Goal: Obtain resource: Download file/media

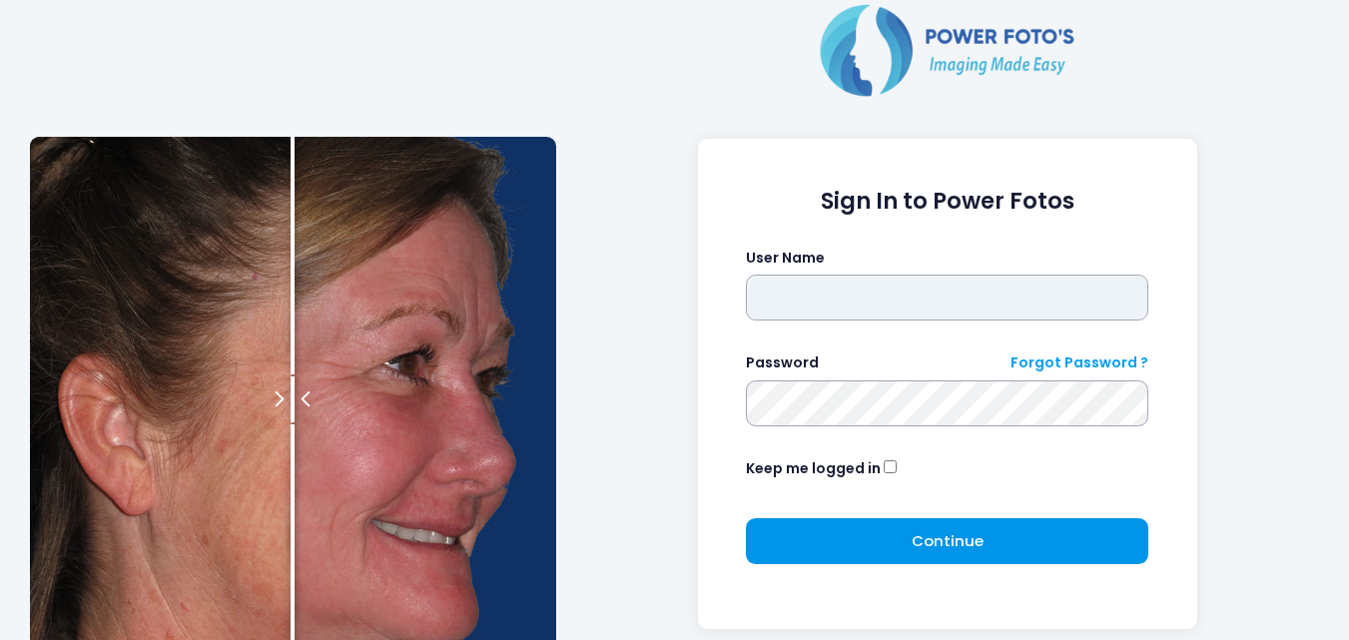
type input "**********"
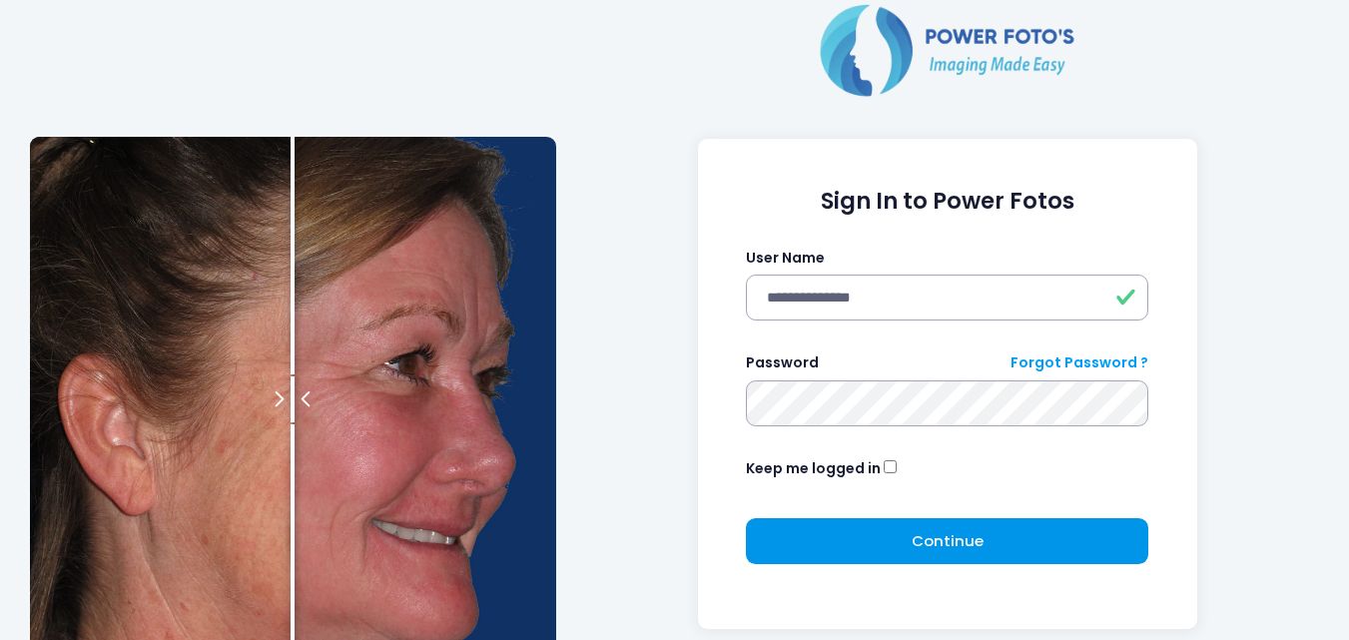
click at [1063, 534] on button "Continue Please wait..." at bounding box center [947, 541] width 402 height 46
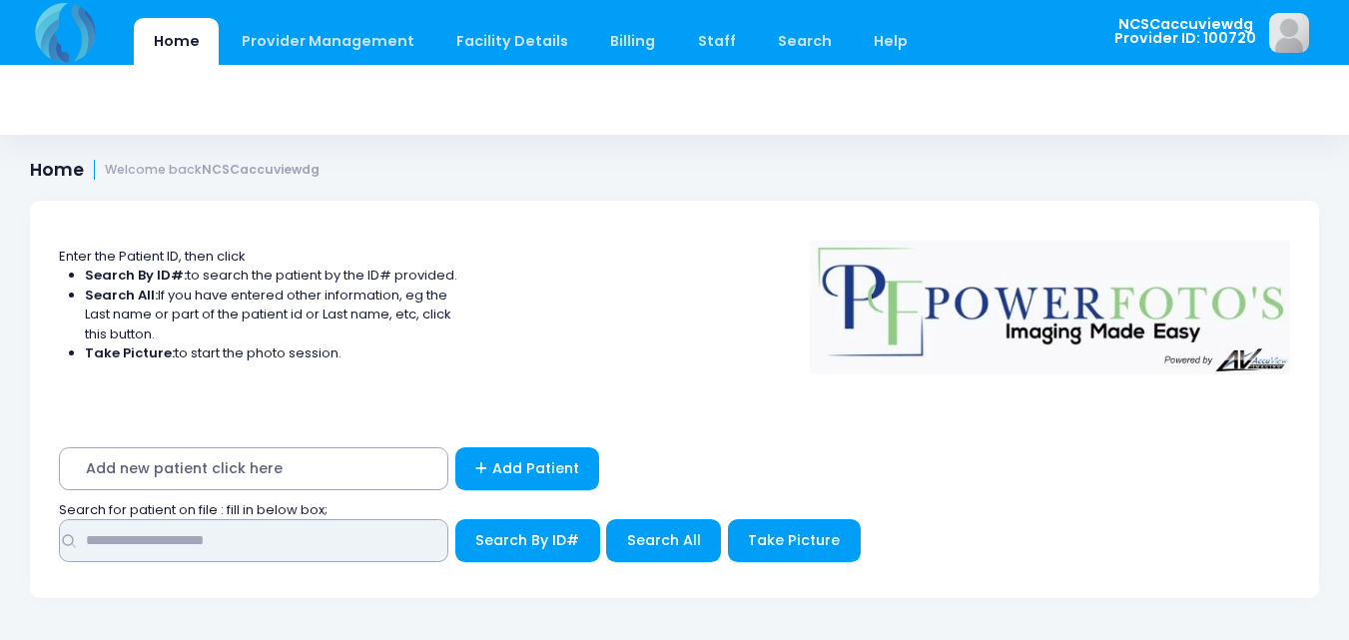
click at [318, 546] on input "text" at bounding box center [253, 540] width 389 height 43
type input "*****"
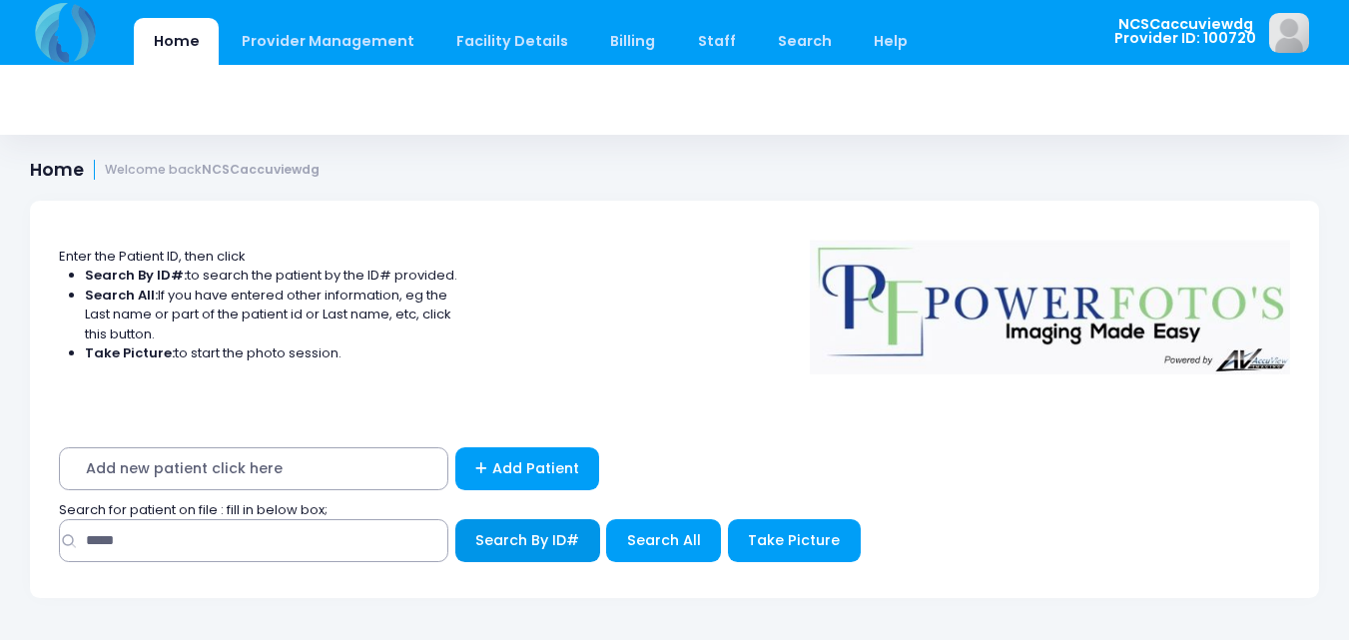
click at [548, 549] on span "Search By ID#" at bounding box center [527, 540] width 104 height 20
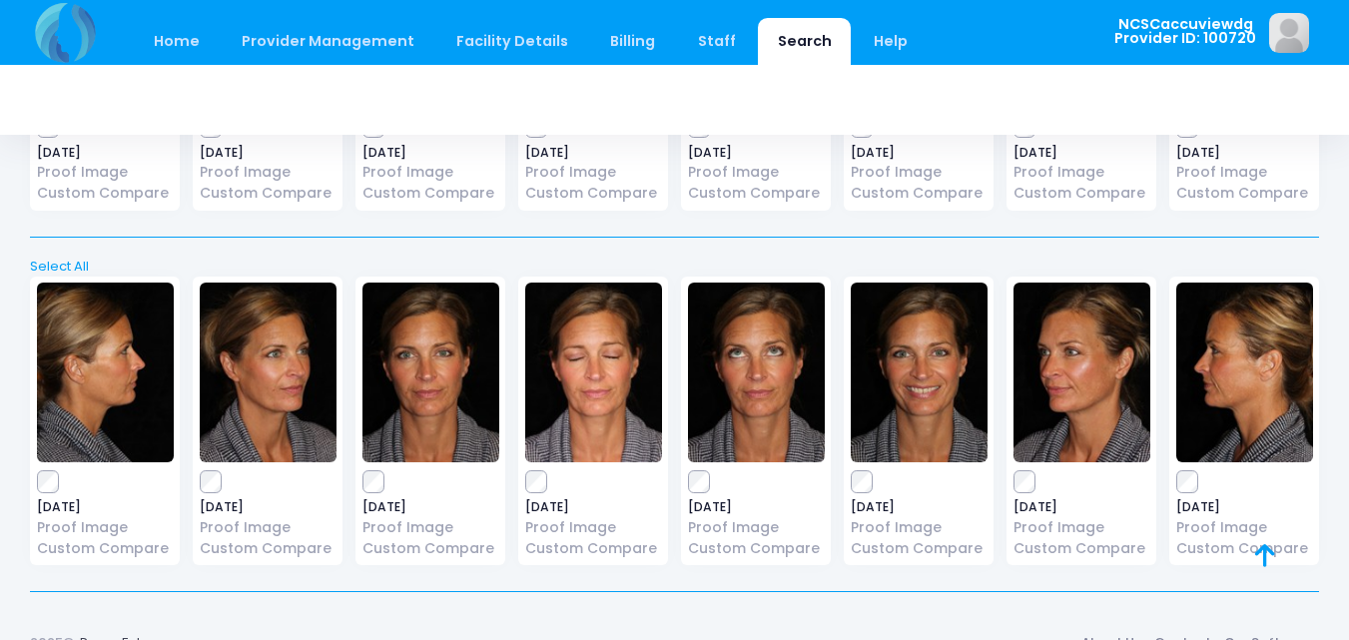
scroll to position [1800, 0]
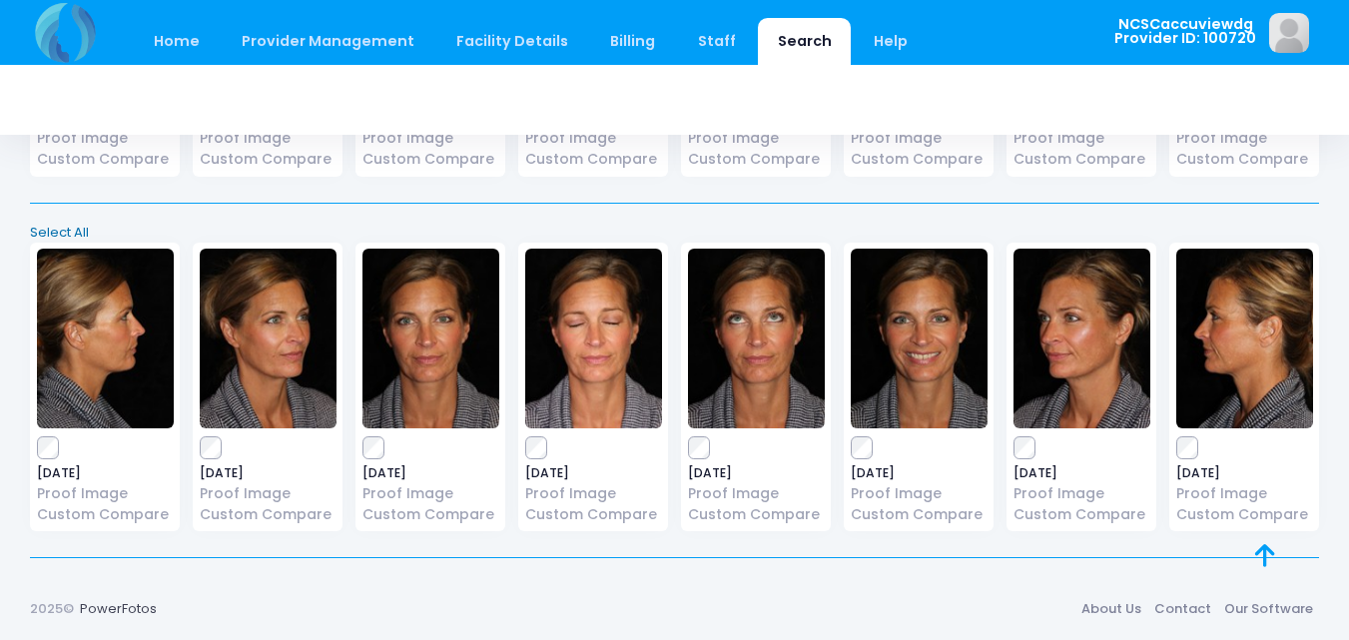
click at [72, 229] on link "Select All" at bounding box center [675, 233] width 1302 height 20
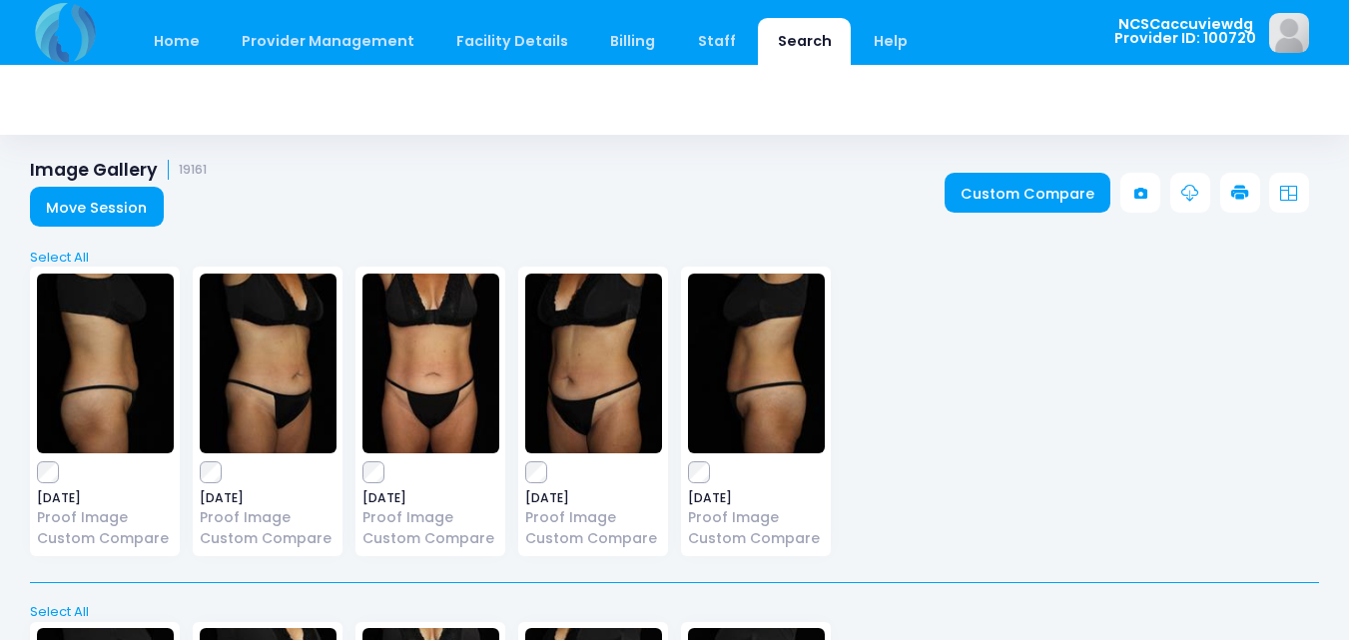
click at [1224, 197] on link at bounding box center [1240, 193] width 40 height 40
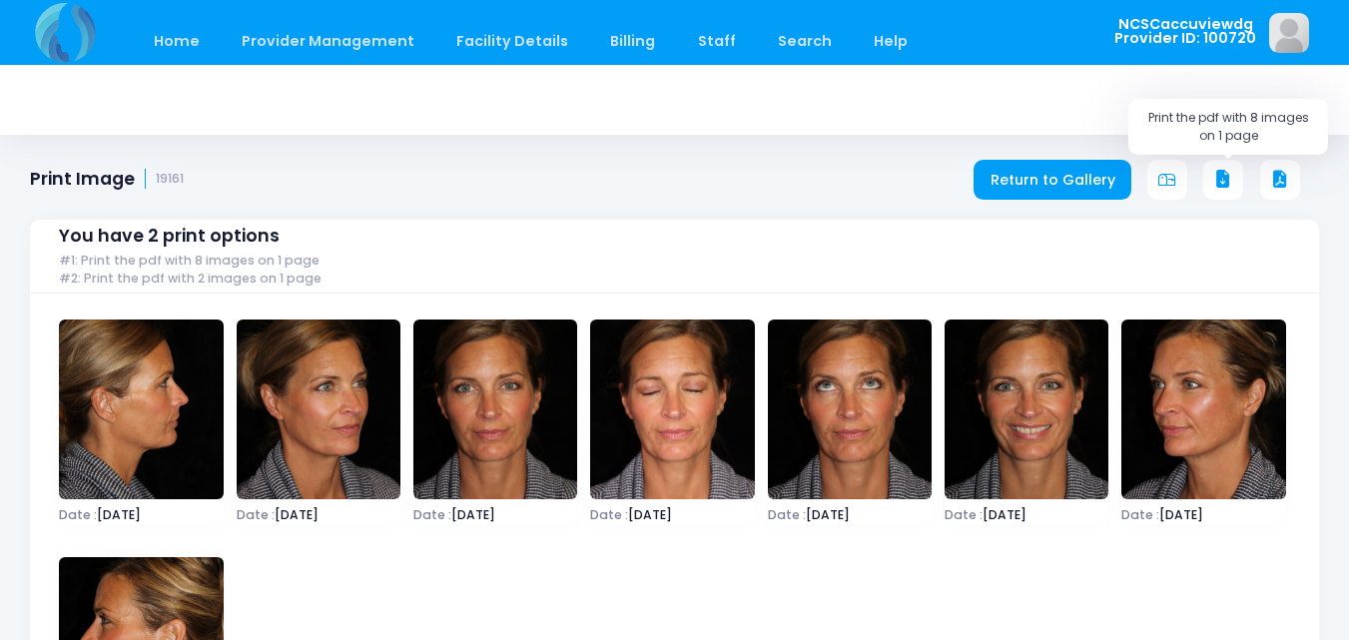
click at [1223, 172] on icon at bounding box center [1223, 180] width 18 height 18
click at [166, 48] on link "Home" at bounding box center [176, 41] width 85 height 47
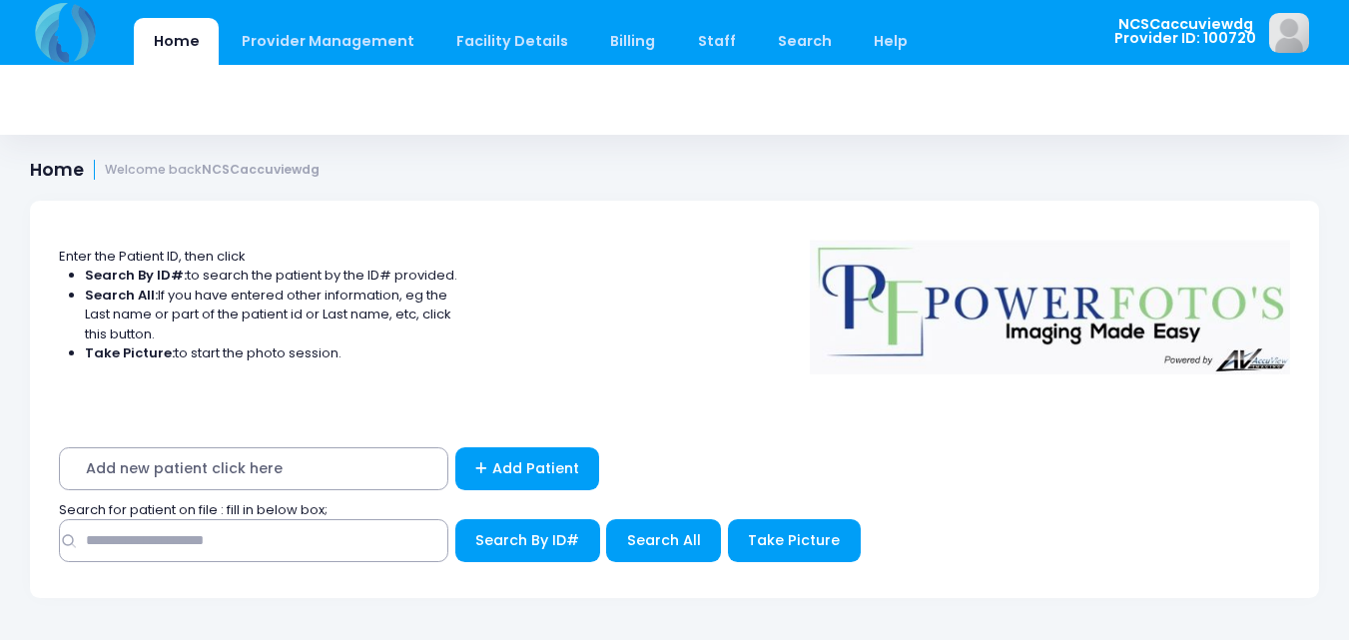
click at [319, 563] on div "Search By ID#" at bounding box center [674, 545] width 1231 height 53
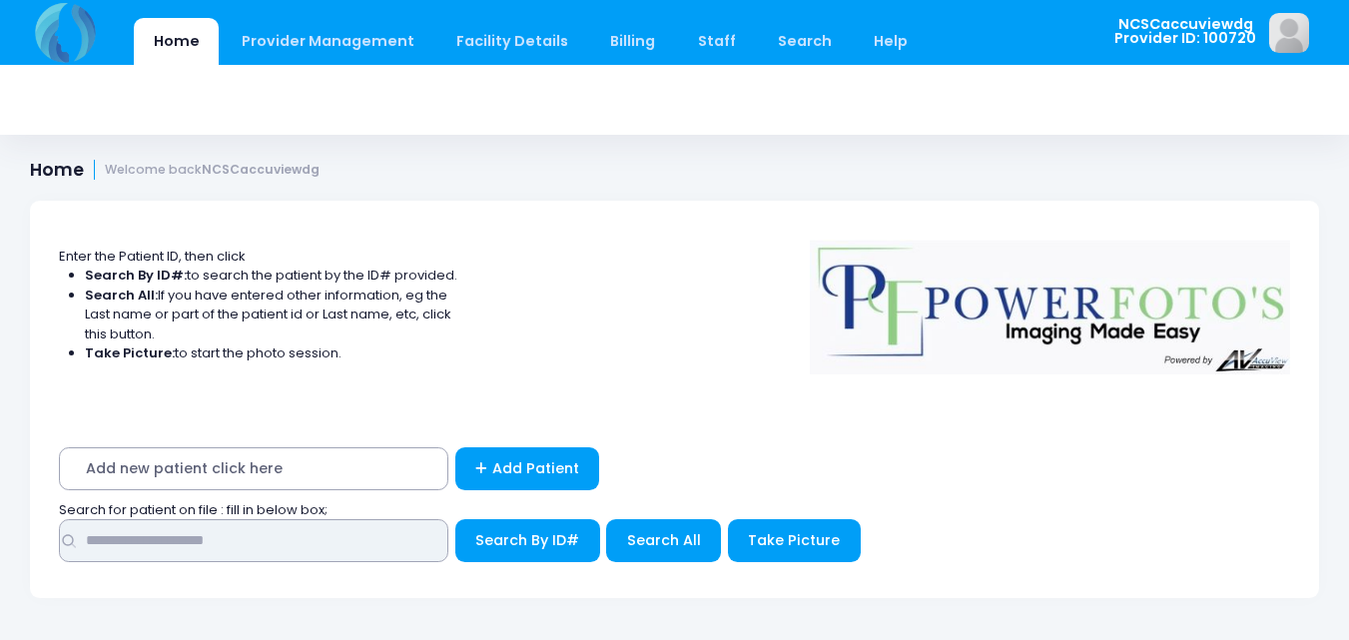
click at [329, 551] on input "text" at bounding box center [253, 540] width 389 height 43
type input "*****"
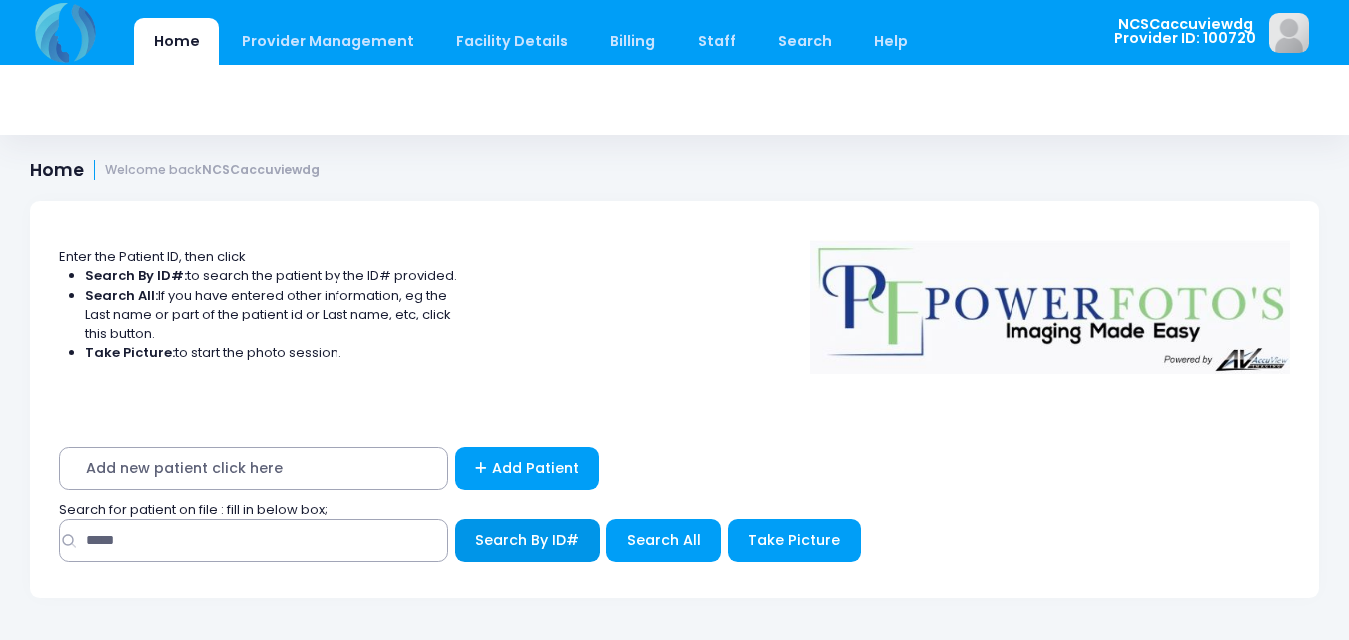
click at [555, 534] on span "Search By ID#" at bounding box center [527, 540] width 104 height 20
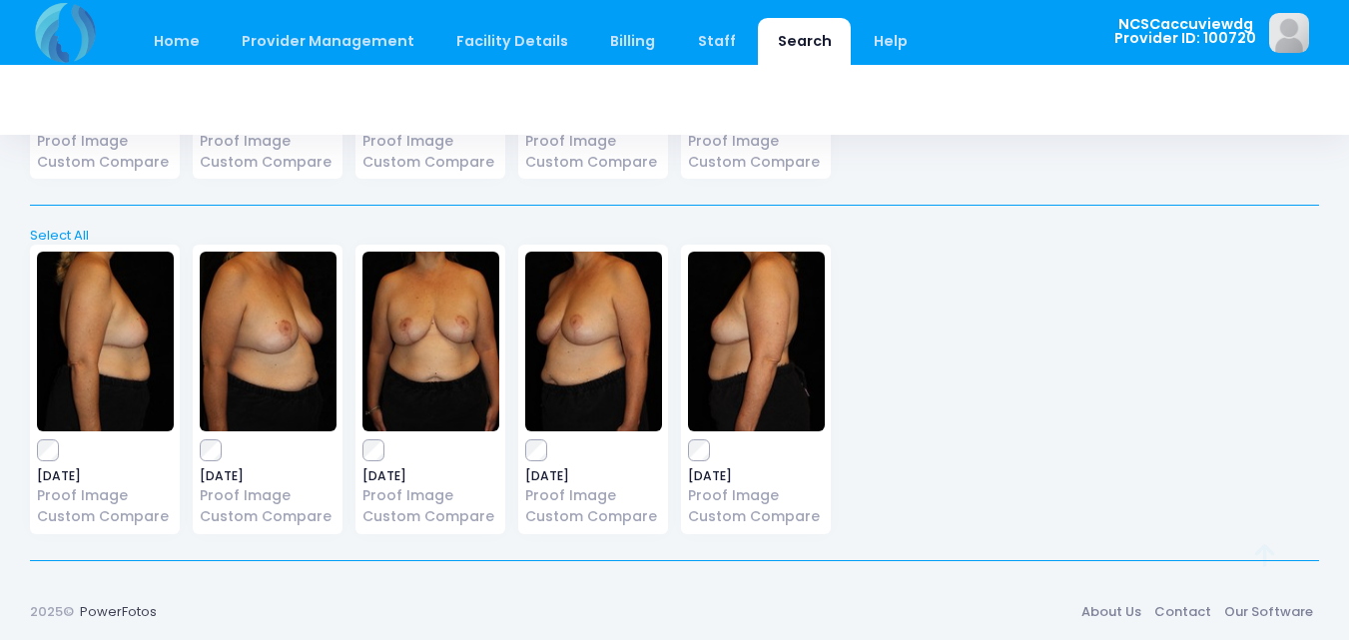
scroll to position [734, 0]
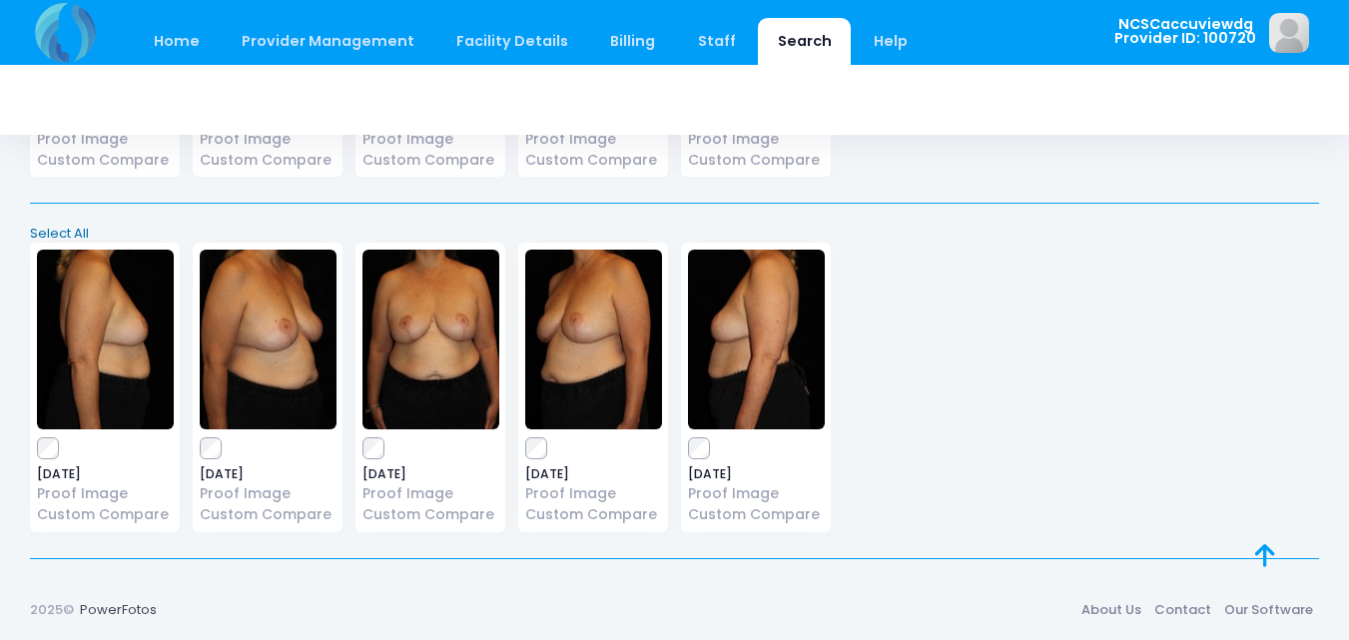
click at [68, 234] on link "Select All" at bounding box center [675, 234] width 1302 height 20
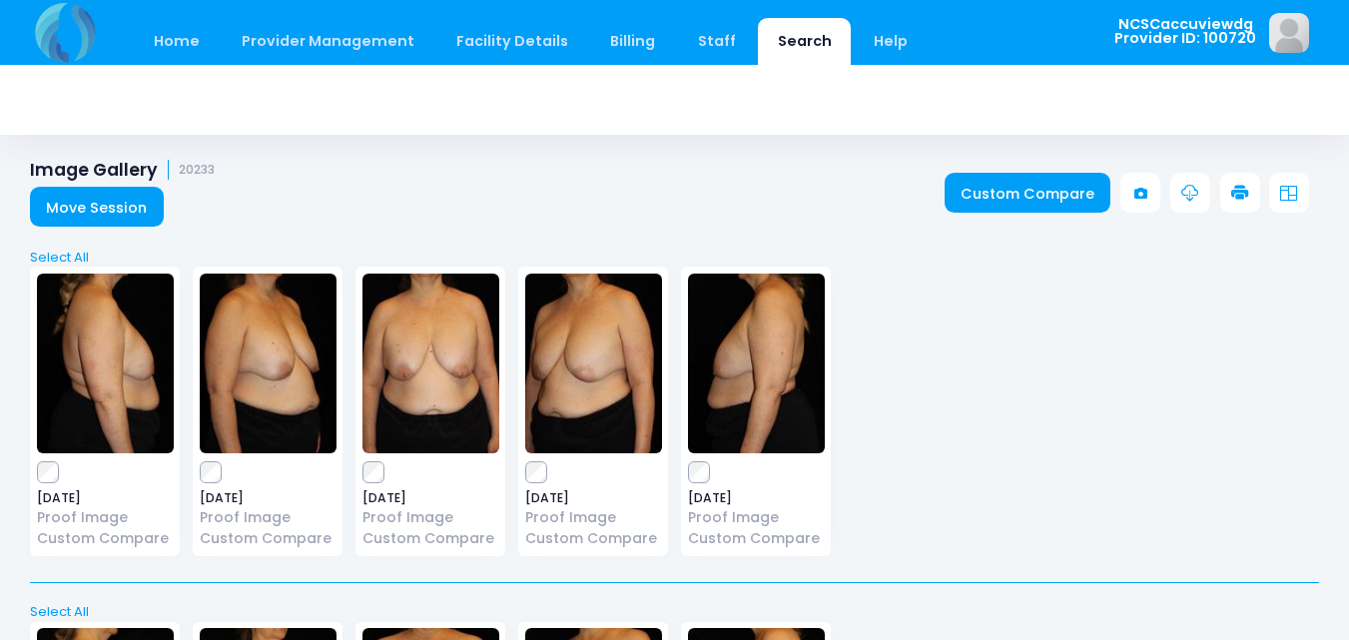
click at [1242, 191] on icon at bounding box center [1240, 194] width 18 height 18
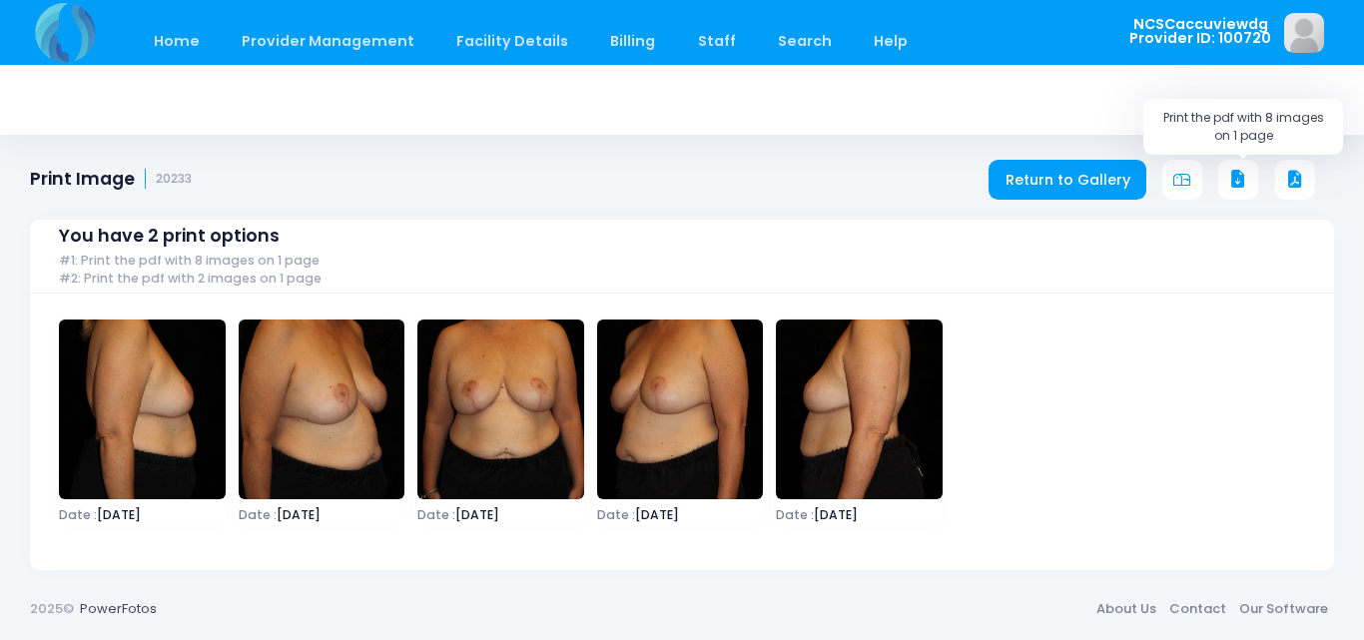
click at [1248, 182] on button at bounding box center [1238, 180] width 40 height 40
